Goal: Task Accomplishment & Management: Use online tool/utility

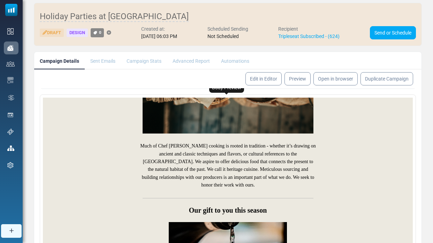
scroll to position [406, 0]
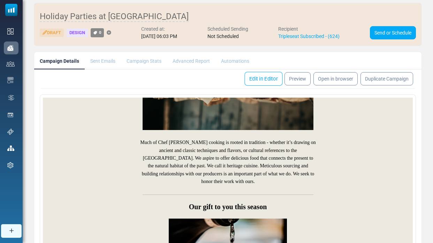
click at [263, 77] on link "Edit in Editor" at bounding box center [263, 79] width 38 height 14
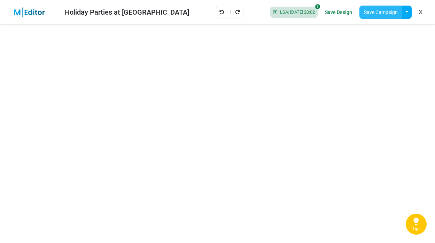
click at [389, 9] on button "Save Campaign" at bounding box center [381, 12] width 43 height 13
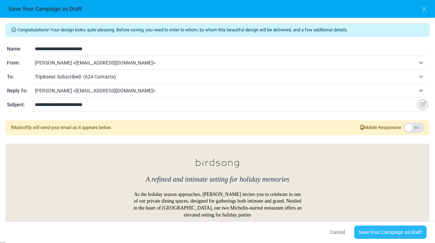
click at [374, 233] on link "Save Your Campaign as Draft" at bounding box center [390, 231] width 72 height 13
